Goal: Task Accomplishment & Management: Complete application form

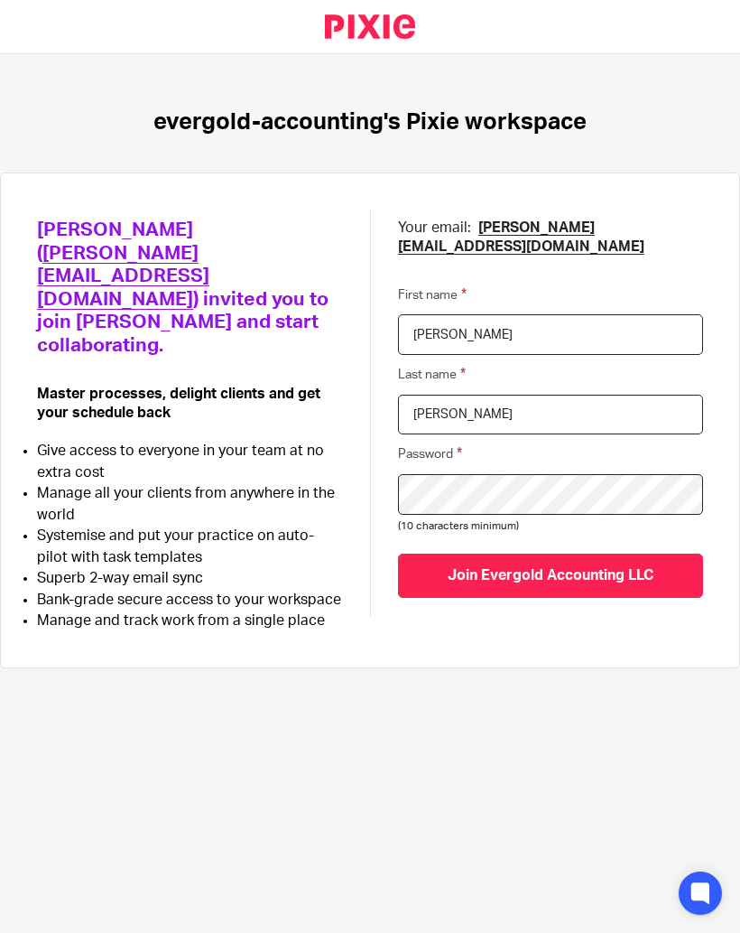
click at [484, 418] on input "Reily" at bounding box center [550, 415] width 305 height 41
type input "Reilly"
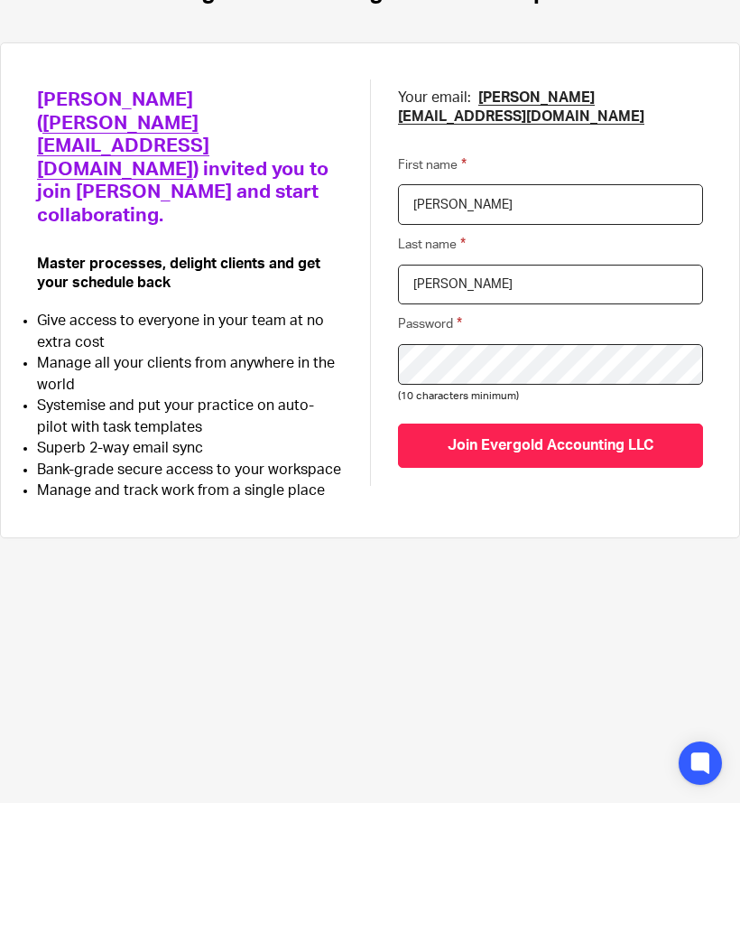
click at [559, 553] on input "Join Evergold Accounting LLC" at bounding box center [550, 575] width 305 height 44
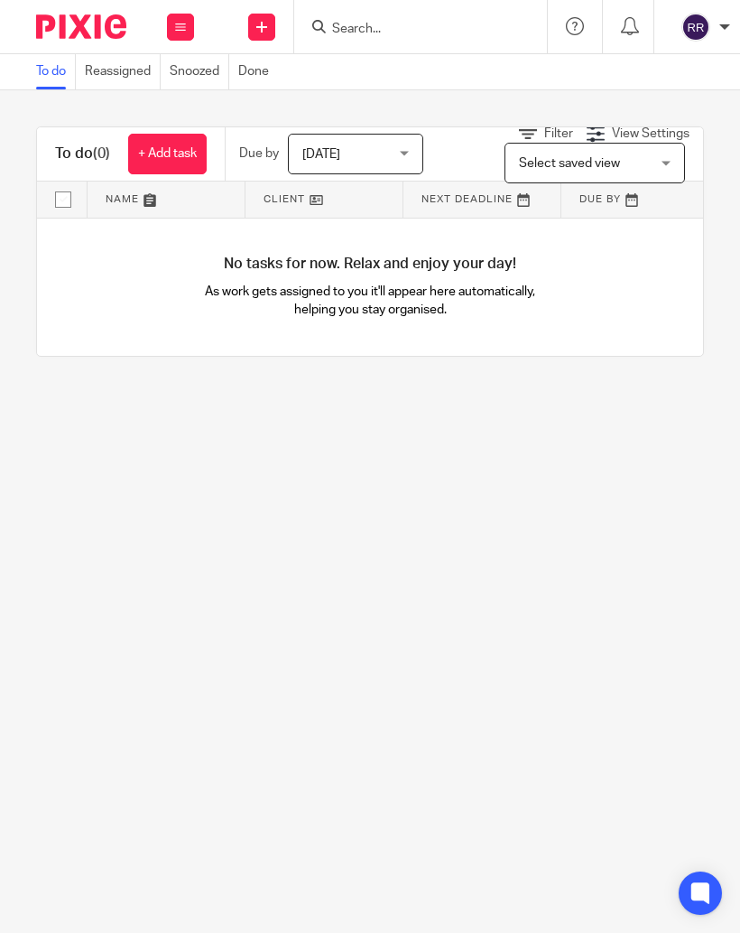
click at [122, 74] on link "Reassigned" at bounding box center [123, 71] width 76 height 35
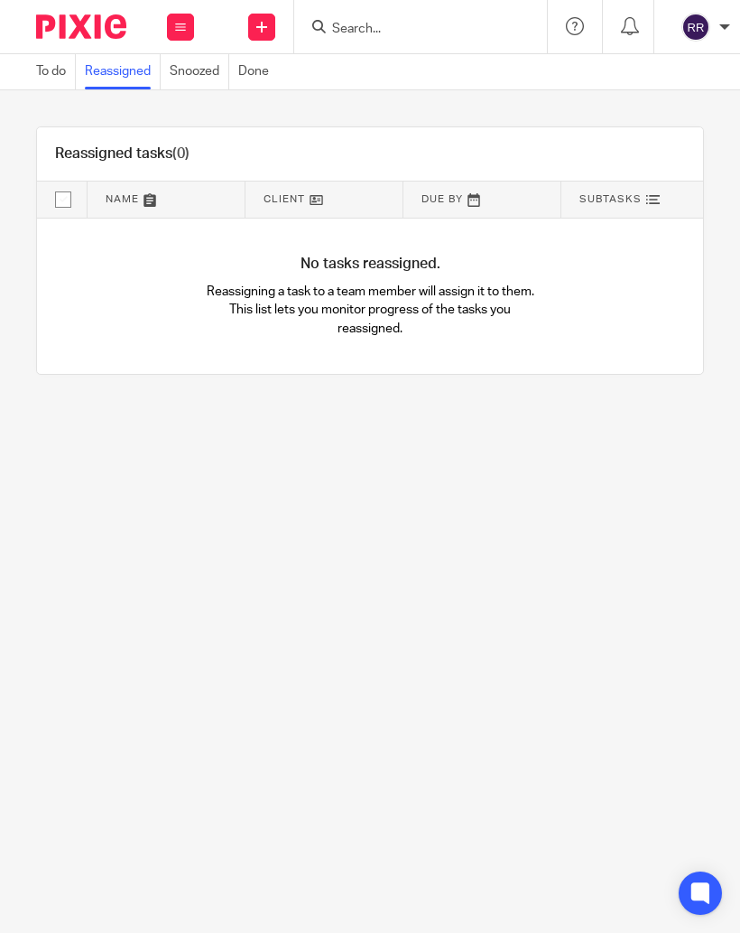
click at [203, 78] on link "Snoozed" at bounding box center [200, 71] width 60 height 35
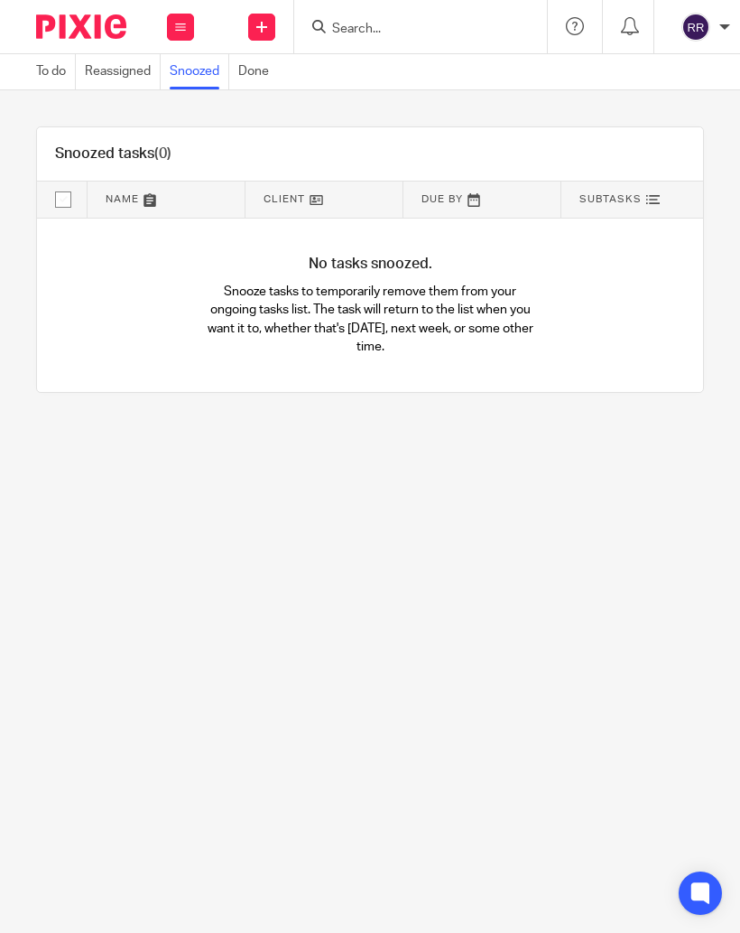
click at [50, 71] on link "To do" at bounding box center [56, 71] width 40 height 35
